Goal: Information Seeking & Learning: Find specific fact

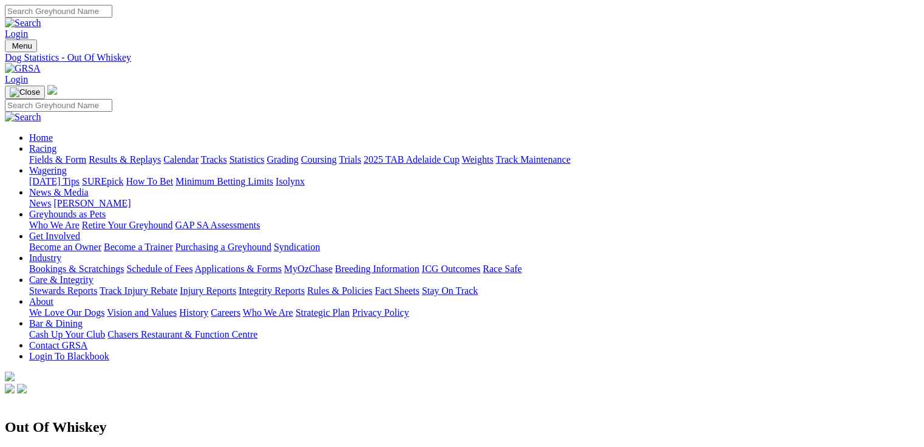
click at [112, 17] on input "Search" at bounding box center [58, 11] width 107 height 13
type input "summer quin"
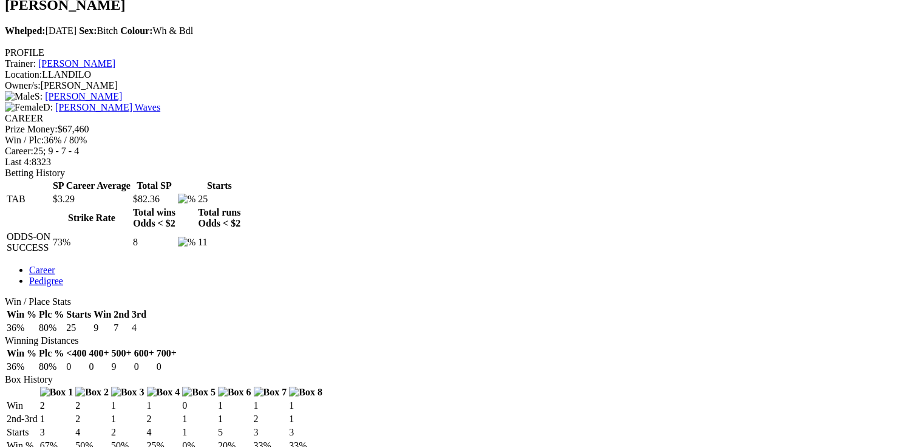
scroll to position [486, 0]
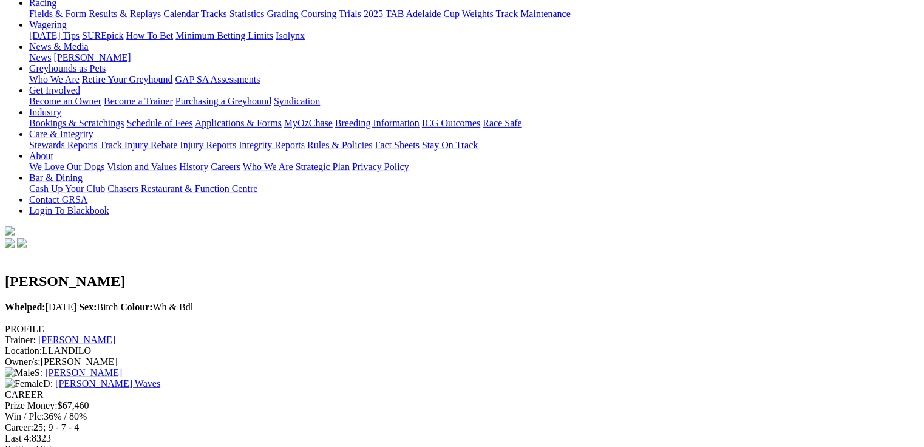
scroll to position [0, 0]
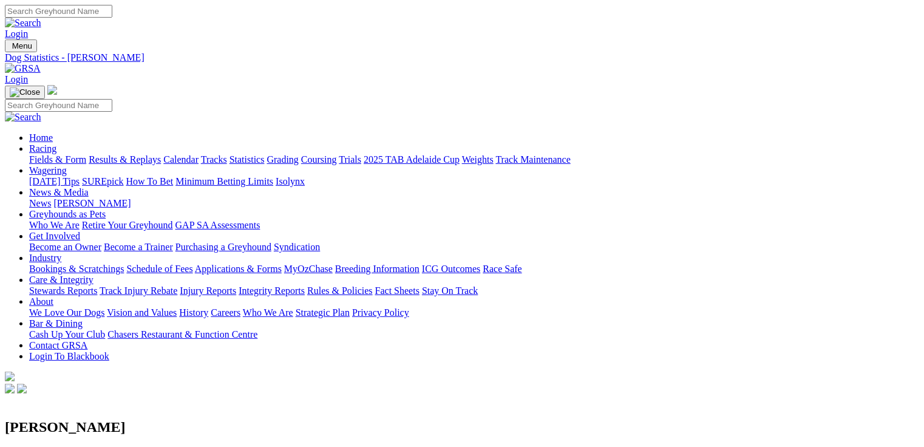
click at [112, 18] on input "Search" at bounding box center [58, 11] width 107 height 13
type input "[PERSON_NAME]"
click at [112, 16] on input "Search" at bounding box center [58, 11] width 107 height 13
type input "summers editio"
click at [112, 16] on input "Search" at bounding box center [58, 11] width 107 height 13
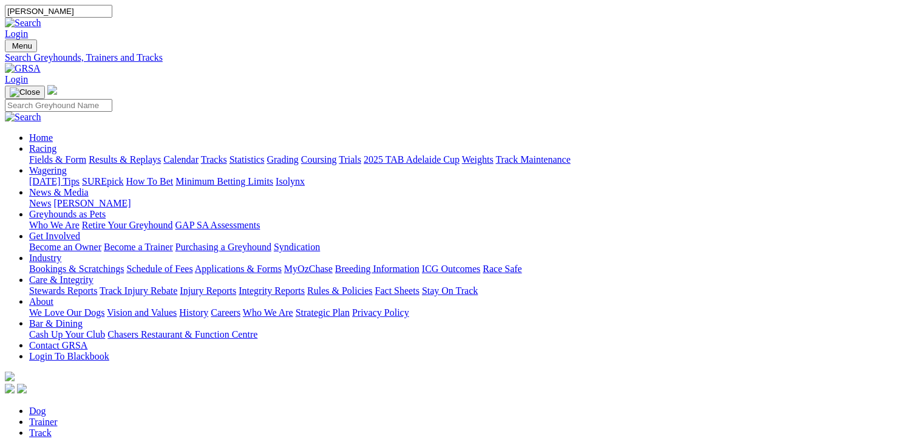
type input "summers"
click at [112, 15] on input "Search" at bounding box center [58, 11] width 107 height 13
type input "summer's edit"
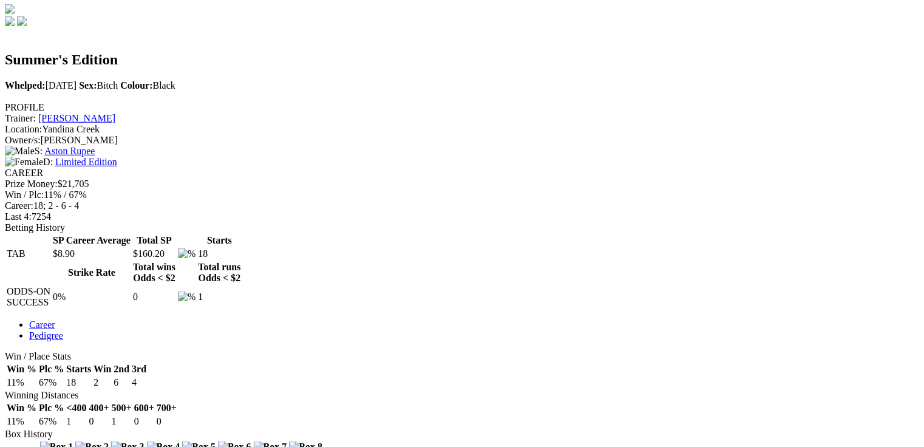
scroll to position [437, 0]
